Goal: Check status: Check status

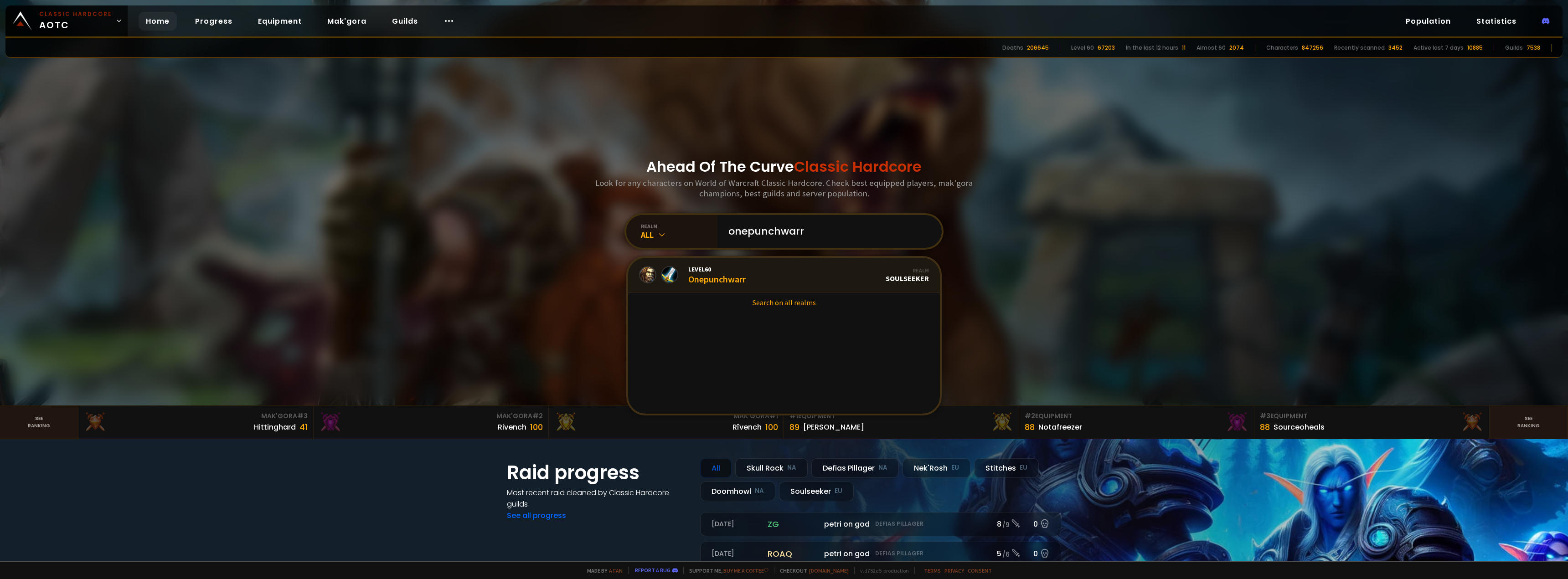
type input "onepunchwarr"
click at [732, 279] on div "Level 60 Onepunchwarr" at bounding box center [717, 275] width 57 height 19
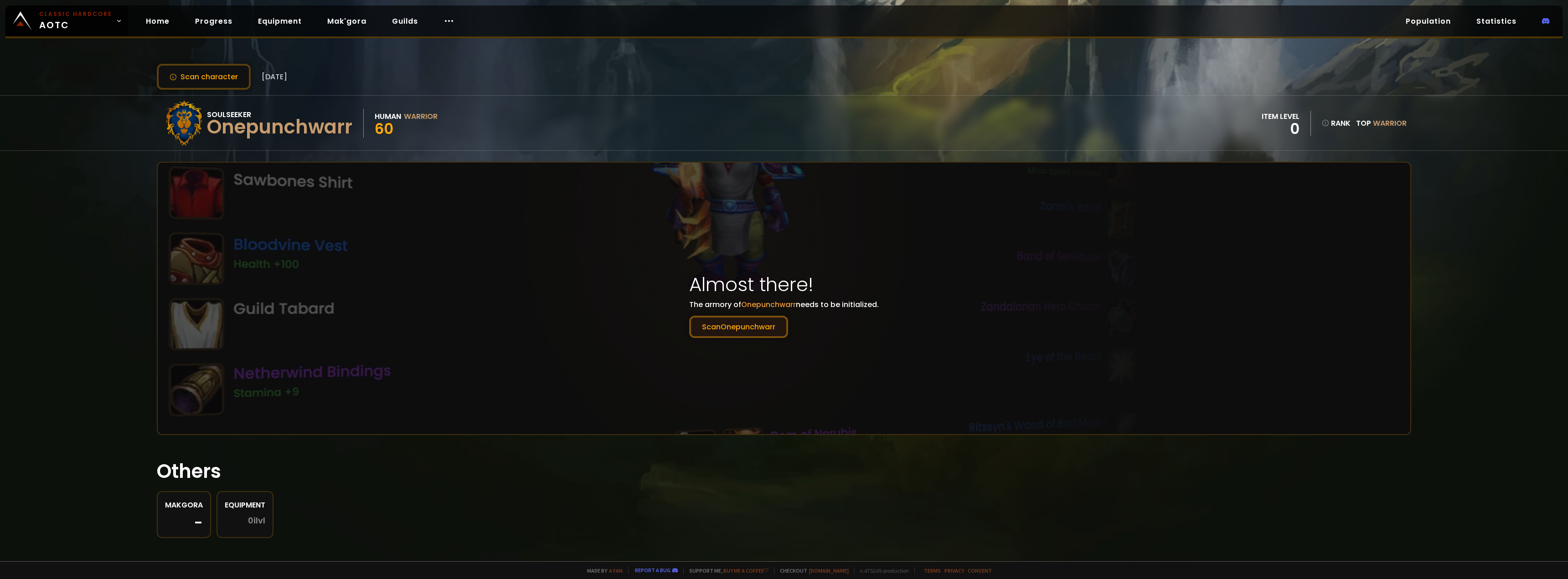
click at [747, 331] on button "Scan Onepunchwarr" at bounding box center [738, 327] width 99 height 23
click at [258, 131] on div "Onepunchwarr" at bounding box center [279, 127] width 145 height 13
click at [740, 328] on button "Scan Onepunchwarr" at bounding box center [738, 327] width 99 height 23
click at [740, 325] on button "Scan Onepunchwarr" at bounding box center [738, 327] width 99 height 23
click at [741, 325] on button "Scan Onepunchwarr" at bounding box center [738, 327] width 99 height 23
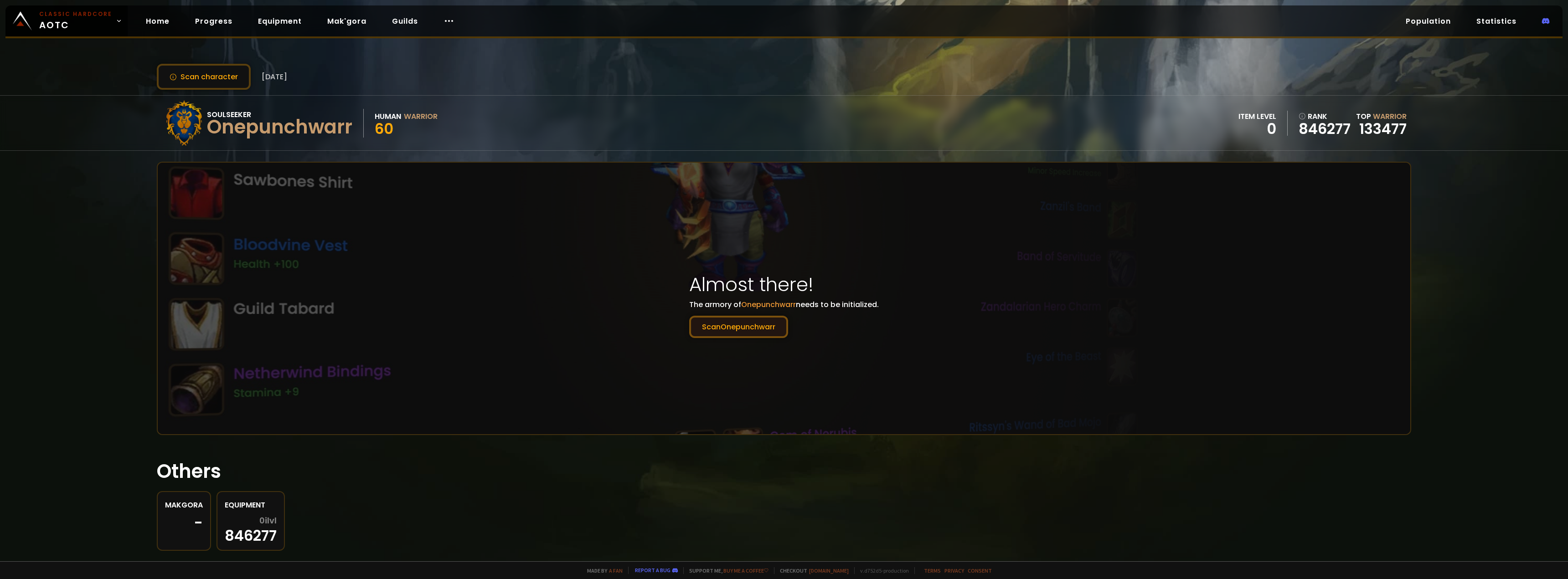
click at [744, 327] on button "Scan Onepunchwarr" at bounding box center [738, 327] width 99 height 23
click at [195, 77] on button "Scan character" at bounding box center [204, 77] width 94 height 26
click at [243, 134] on div "Onepunchwarr" at bounding box center [279, 127] width 145 height 13
drag, startPoint x: 205, startPoint y: 128, endPoint x: 356, endPoint y: 130, distance: 151.0
click at [356, 130] on div "Soulseeker Onepunchwarr Human Warrior 60" at bounding box center [299, 123] width 276 height 46
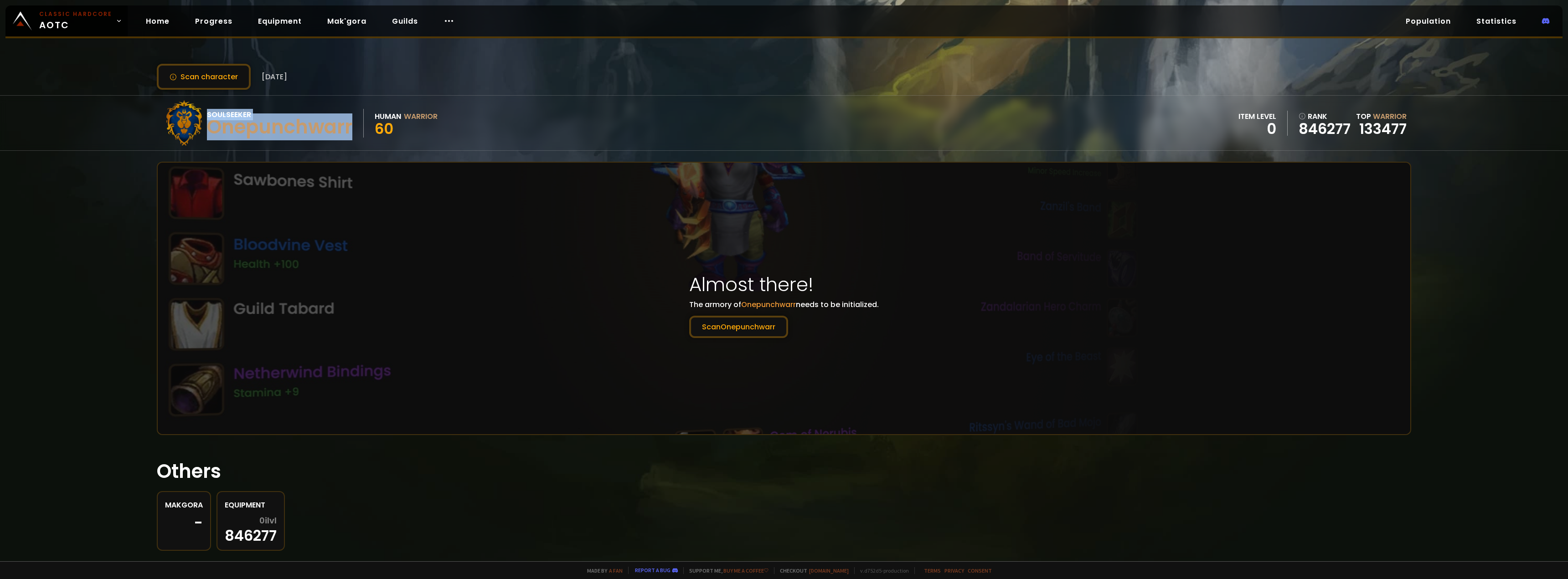
copy div "Soulseeker Onepunchwarr"
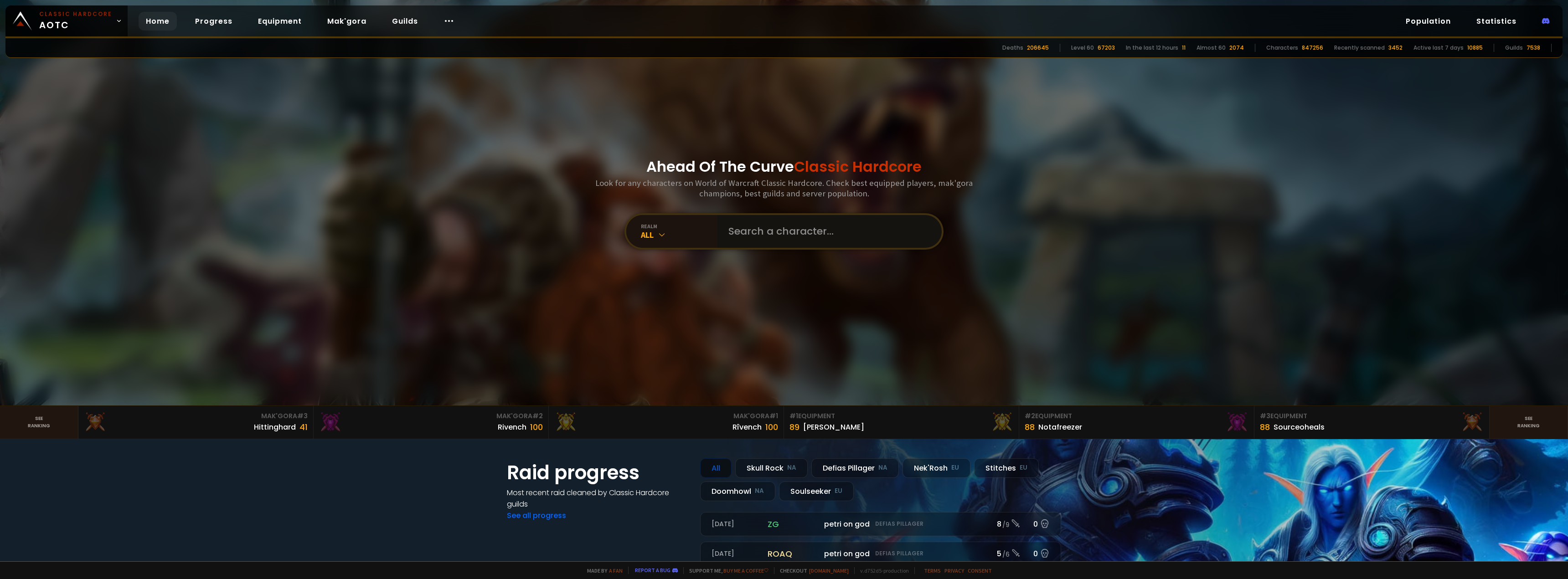
click at [790, 238] on input "text" at bounding box center [827, 231] width 208 height 33
paste input "Soulseeker Onepunchwarr"
type input "Soulseeker Onepunchwarr"
click at [827, 241] on input "text" at bounding box center [827, 231] width 208 height 33
paste input "Soulseeker Onepunchwarr"
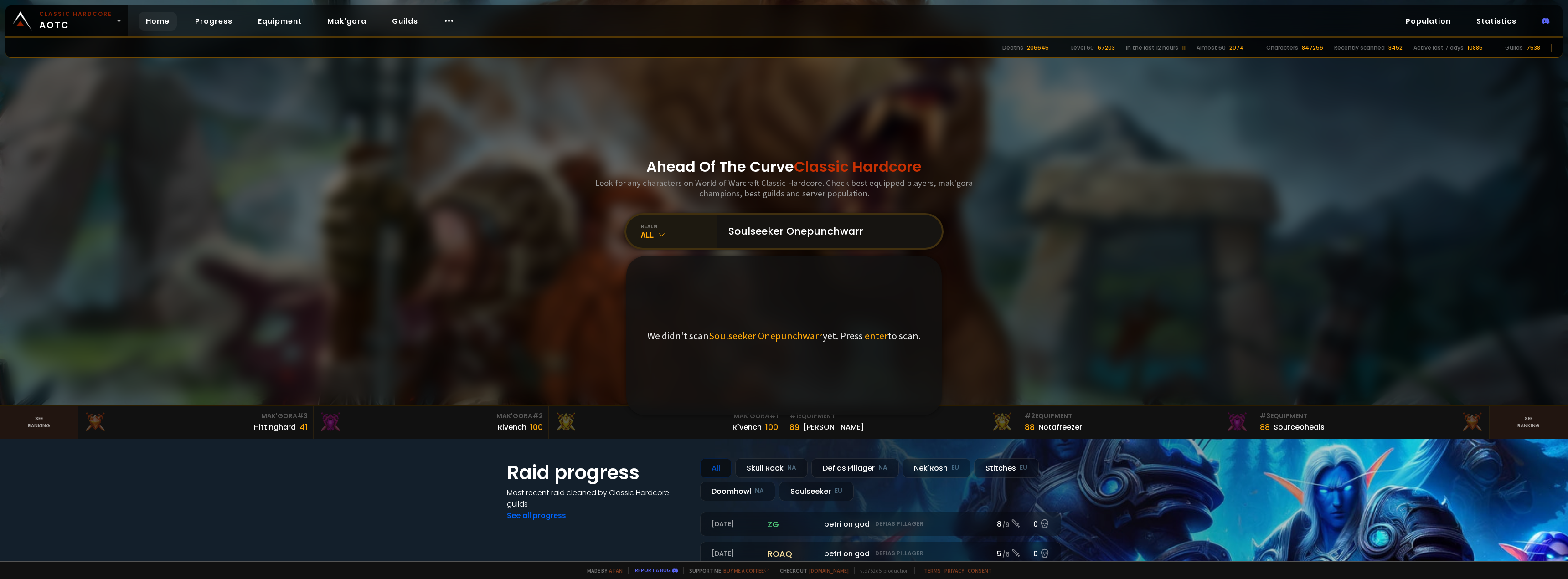
drag, startPoint x: 788, startPoint y: 235, endPoint x: 676, endPoint y: 226, distance: 112.4
click at [682, 224] on div "realm All Soulseeker Onepunchwarr We didn't scan Soulseeker Onepunchwarr yet. P…" at bounding box center [784, 231] width 319 height 36
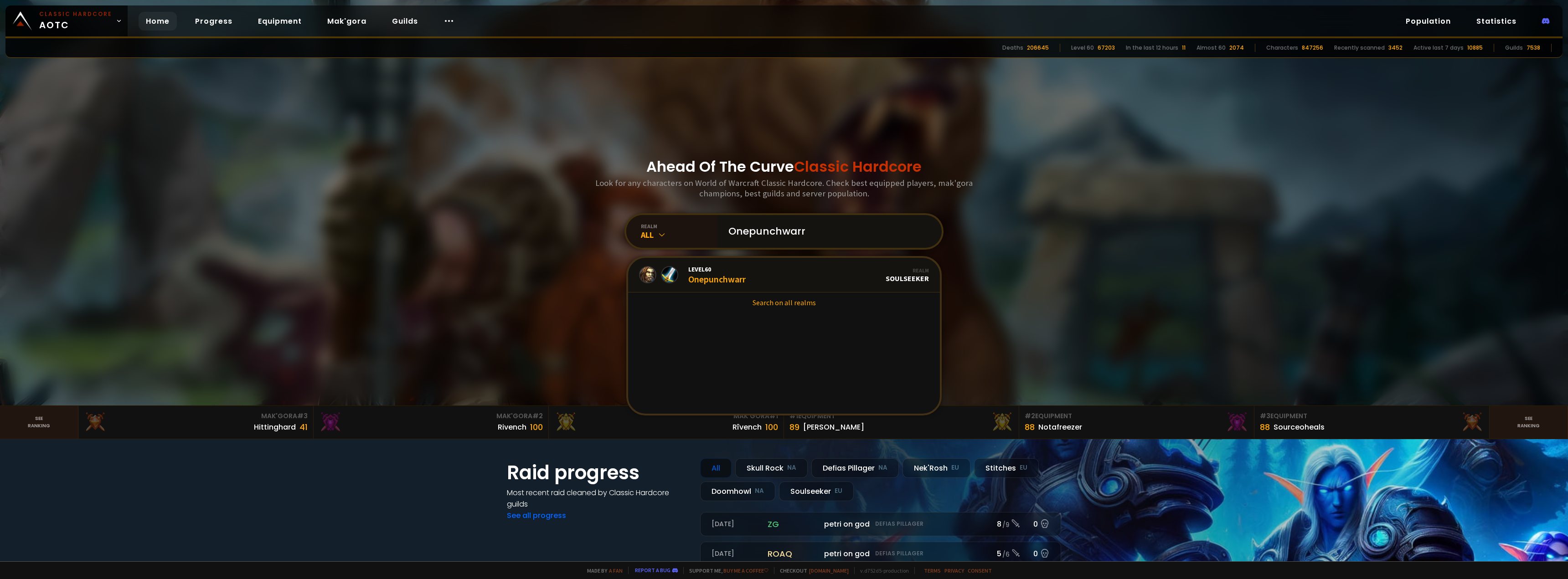
click at [821, 229] on input "Onepunchwarr" at bounding box center [827, 231] width 208 height 33
type input "Onepunchwarr"
click at [698, 274] on div "Level 60 Onepunchwarr" at bounding box center [717, 275] width 57 height 19
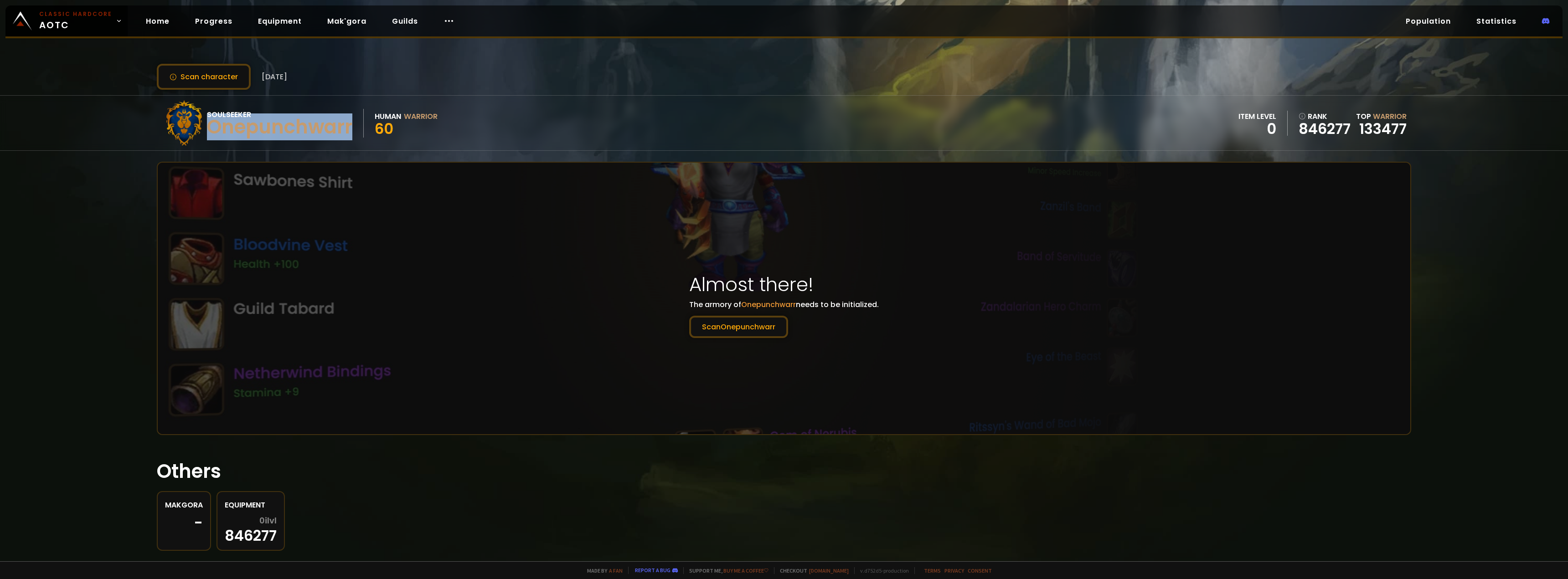
drag, startPoint x: 208, startPoint y: 131, endPoint x: 349, endPoint y: 130, distance: 141.0
click at [349, 130] on div "Onepunchwarr" at bounding box center [279, 127] width 145 height 13
click at [737, 330] on button "Scan Onepunchwarr" at bounding box center [738, 327] width 99 height 23
